Goal: Transaction & Acquisition: Purchase product/service

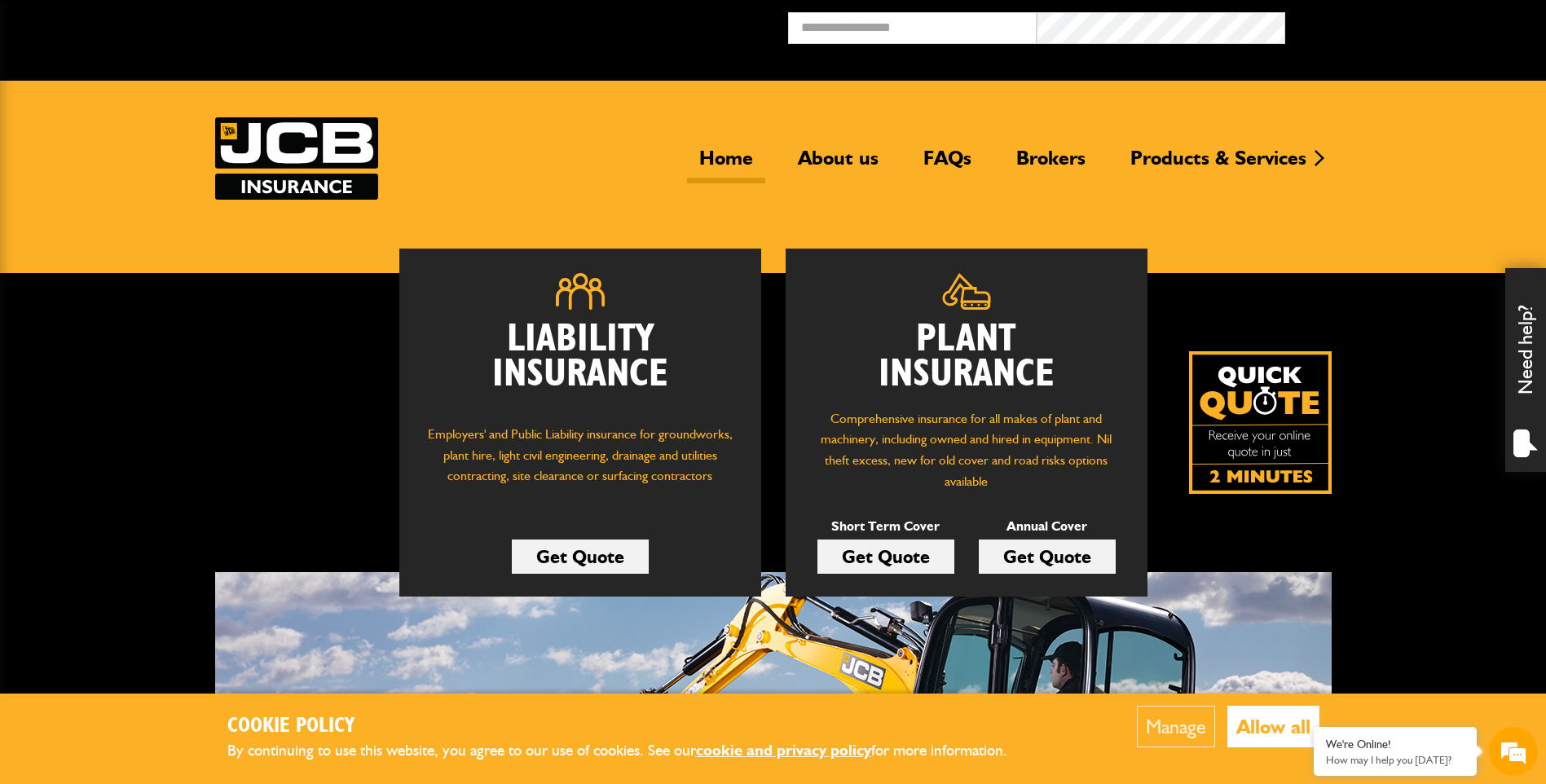
click at [1039, 555] on link "Get Quote" at bounding box center [1047, 556] width 137 height 34
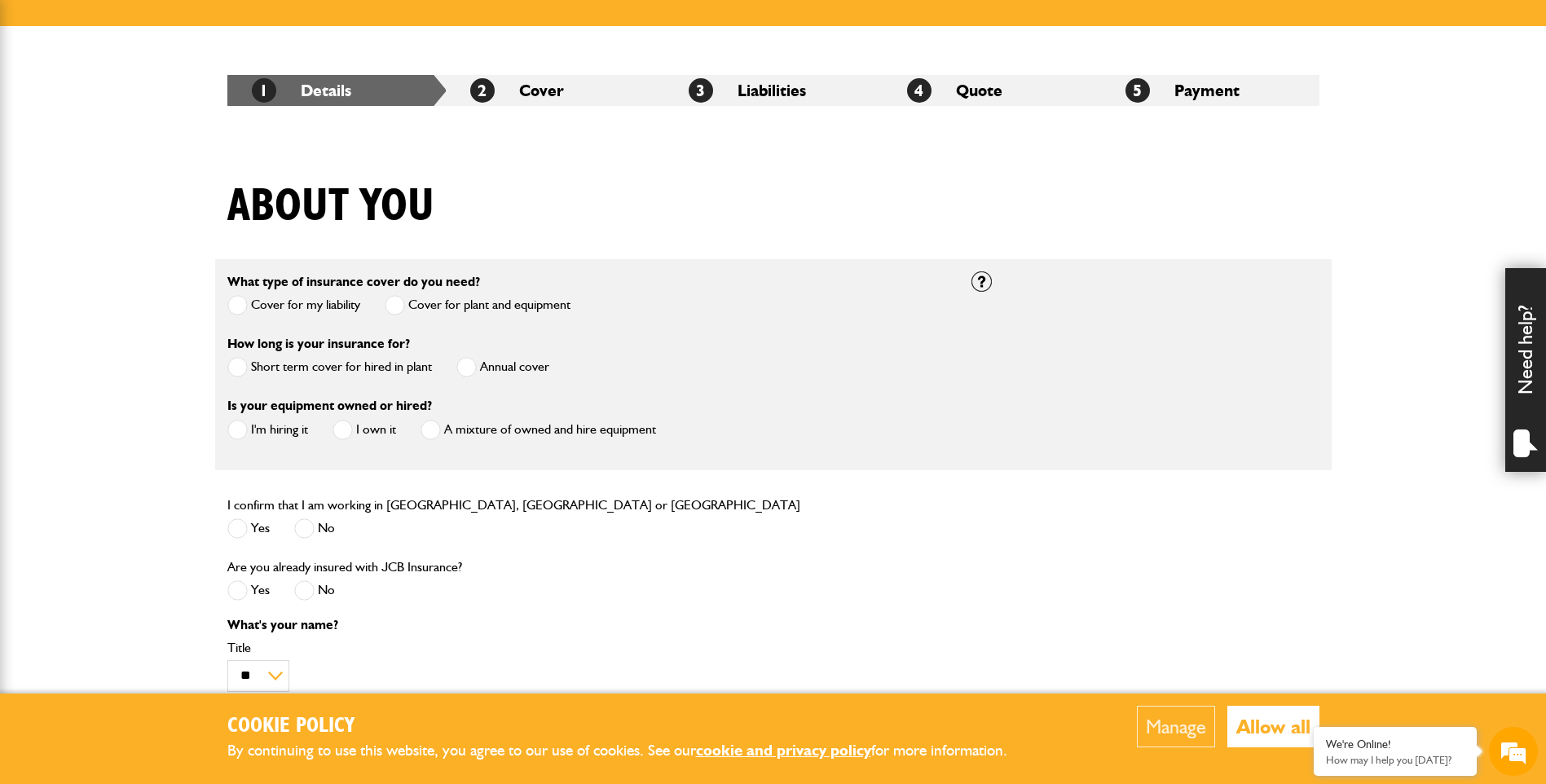
click at [471, 368] on span at bounding box center [467, 367] width 20 height 20
click at [243, 429] on span at bounding box center [237, 430] width 20 height 20
click at [242, 527] on span at bounding box center [237, 528] width 20 height 20
click at [318, 594] on label "No" at bounding box center [314, 590] width 41 height 20
